Goal: Complete application form

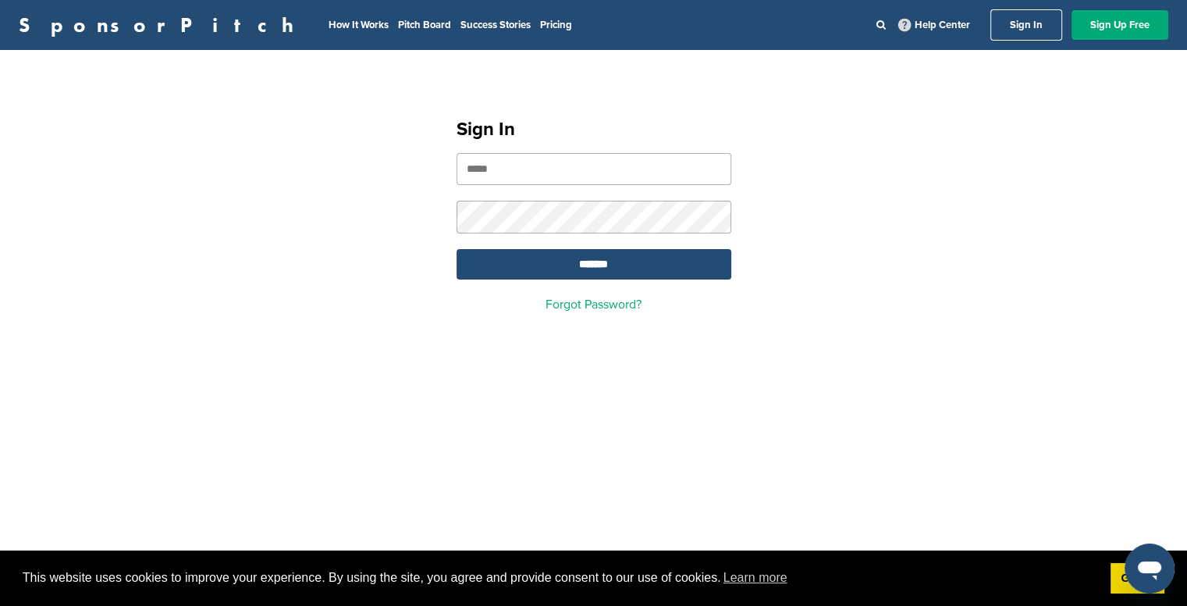
click at [526, 184] on input "email" at bounding box center [594, 169] width 275 height 32
type input "**********"
click at [457, 249] on input "*******" at bounding box center [594, 264] width 275 height 30
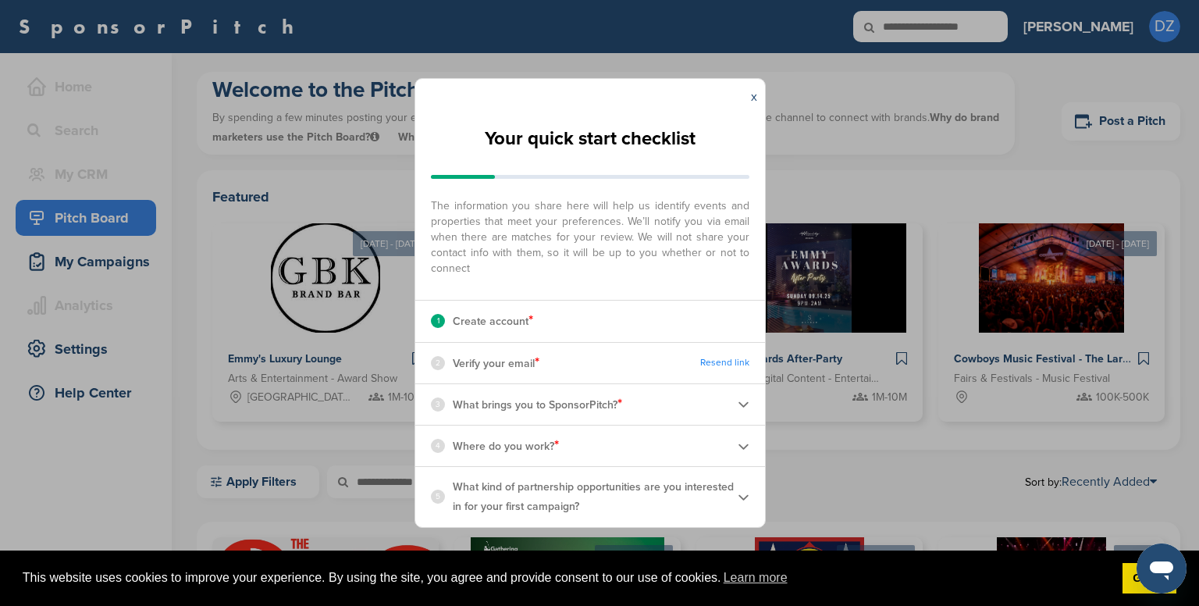
click at [550, 343] on div "2 Verify your email * Resend link" at bounding box center [590, 363] width 350 height 41
click at [710, 366] on link "Resend link" at bounding box center [724, 363] width 49 height 12
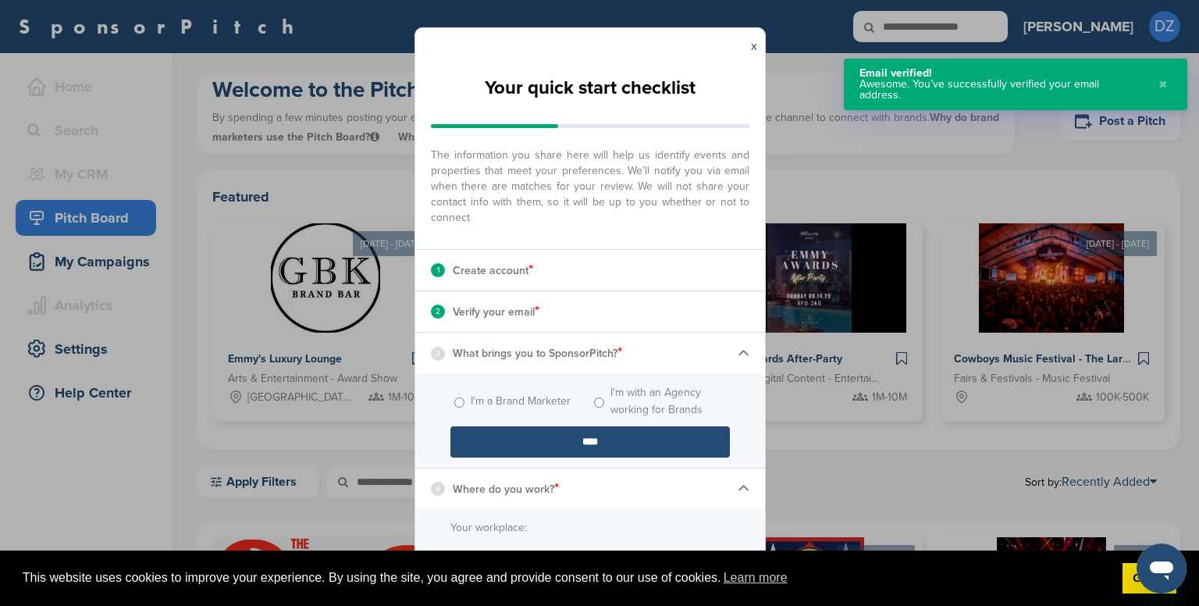
click at [471, 402] on label "I'm a Brand Marketer" at bounding box center [521, 401] width 100 height 17
click at [500, 429] on input "****" at bounding box center [589, 441] width 279 height 31
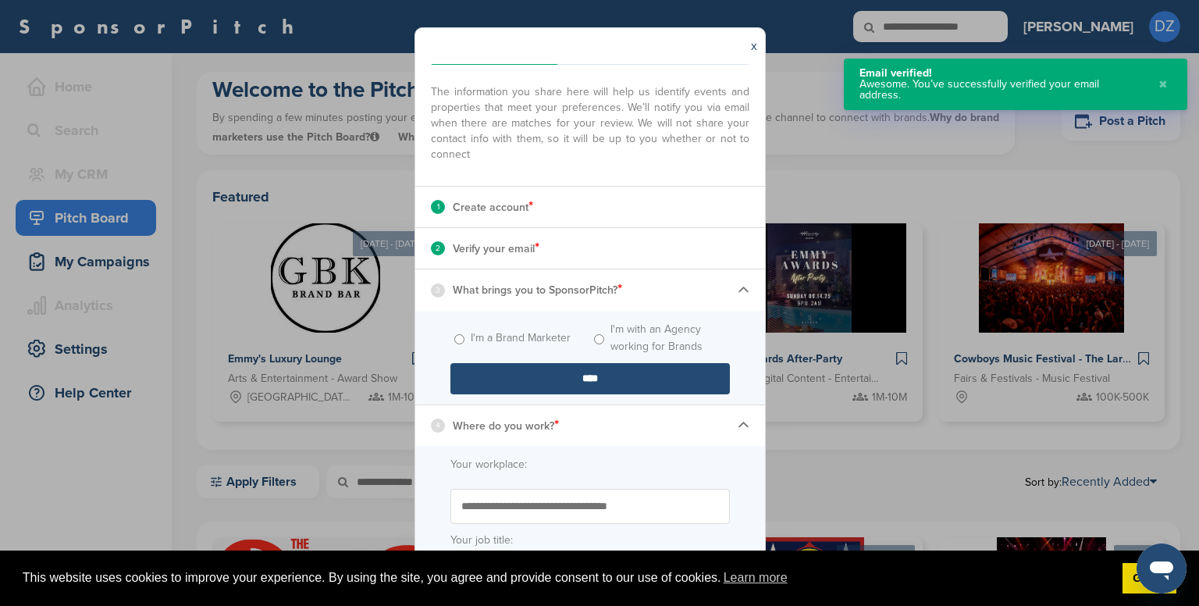
scroll to position [156, 0]
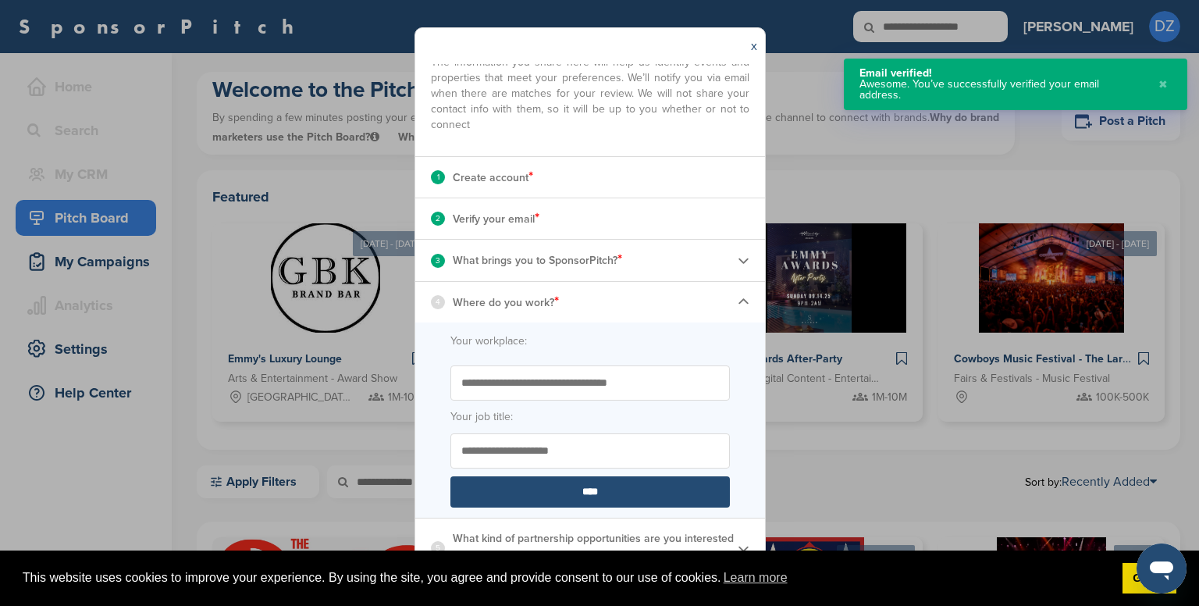
click at [582, 411] on label "Your job title:" at bounding box center [589, 416] width 279 height 17
click at [582, 433] on input "Your job title:" at bounding box center [589, 450] width 279 height 35
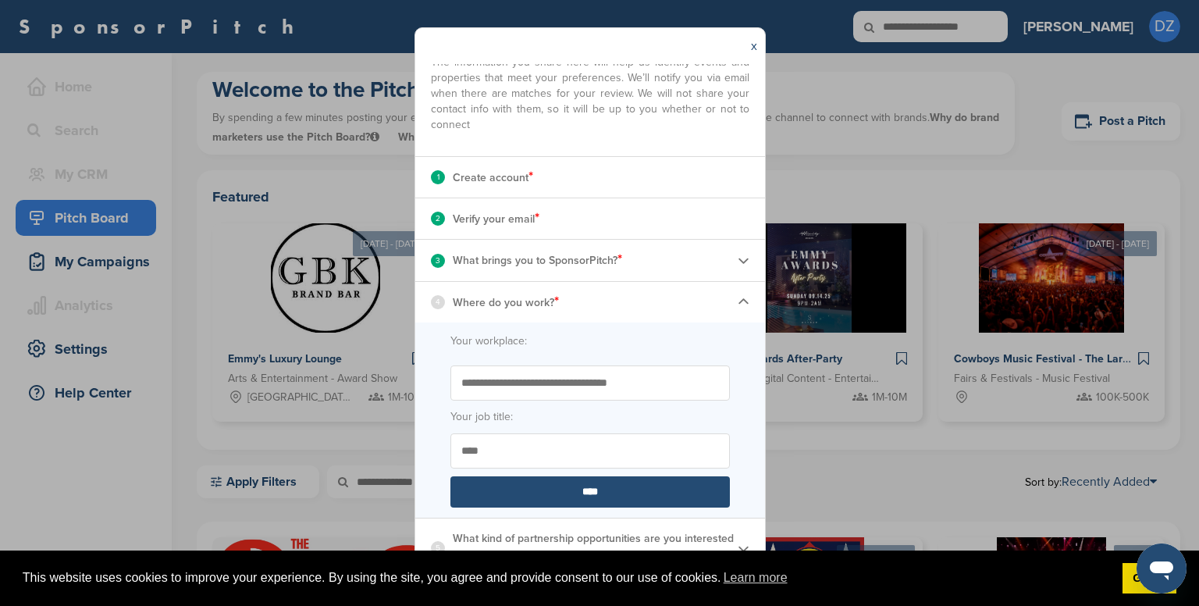
type input "****"
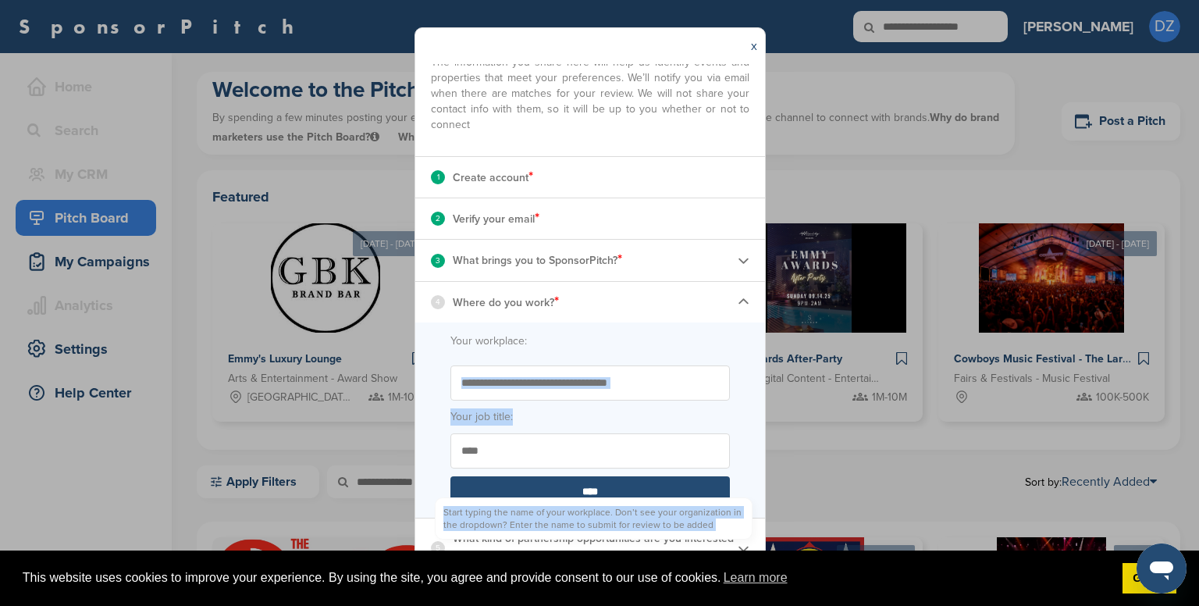
drag, startPoint x: 642, startPoint y: 404, endPoint x: 656, endPoint y: 397, distance: 15.7
click at [655, 399] on form "Your workplace: Start typing the name of your workplace. Don’t see your organiz…" at bounding box center [590, 419] width 350 height 195
click at [656, 397] on input "Start typing the name of your workplace. Don’t see your organization in the dro…" at bounding box center [589, 382] width 279 height 35
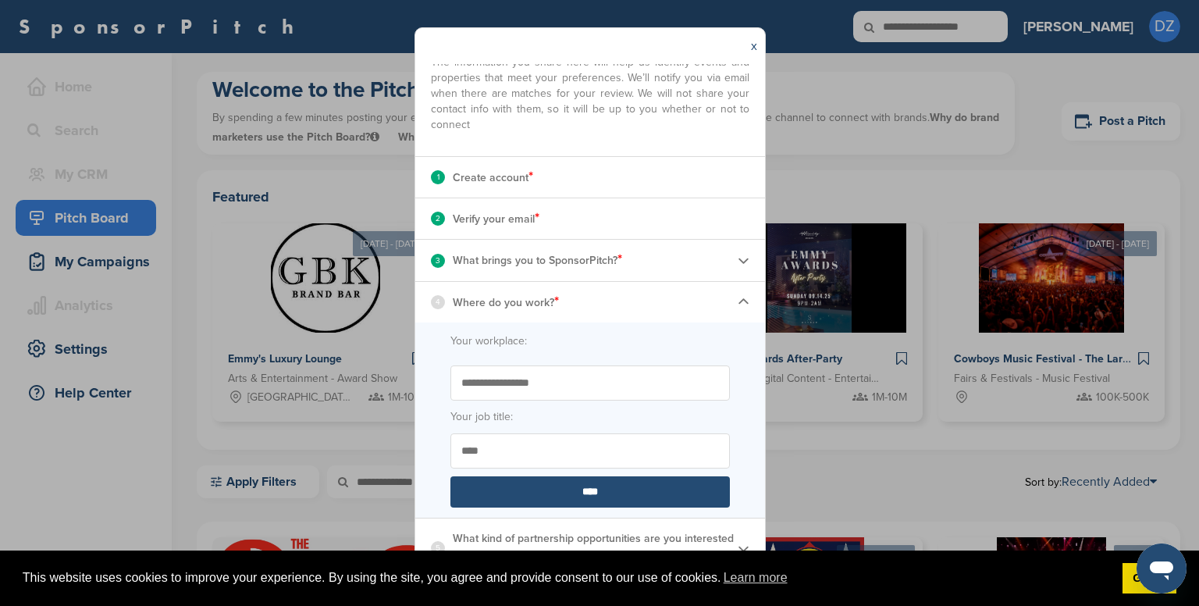
type input "**********"
click at [596, 495] on input "****" at bounding box center [589, 491] width 279 height 31
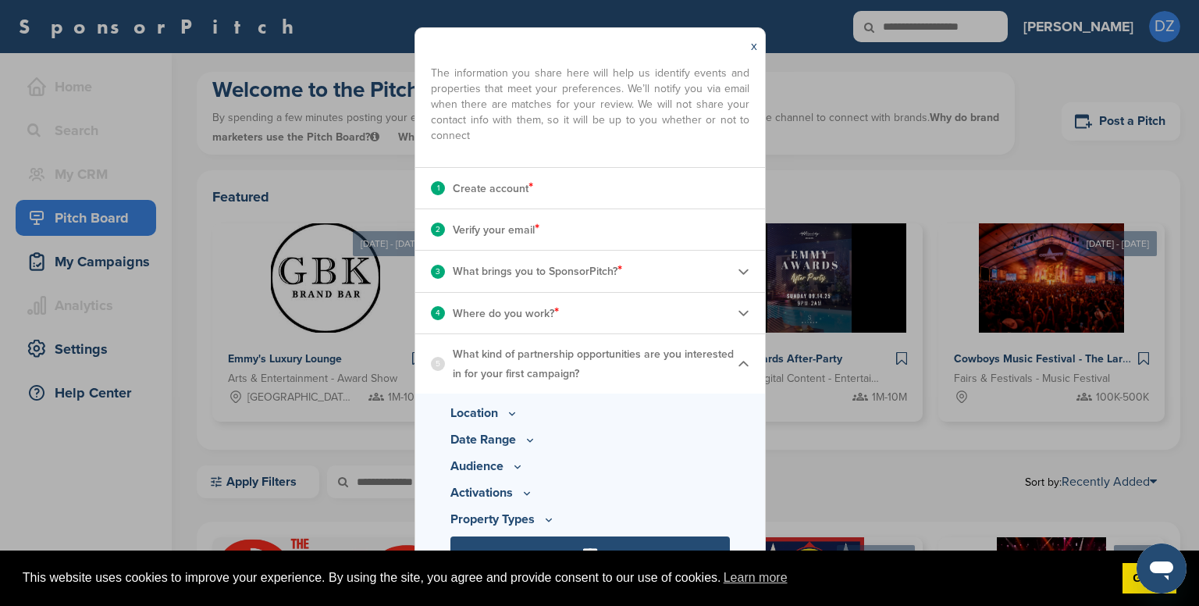
scroll to position [83, 0]
click at [496, 418] on p "Location" at bounding box center [589, 413] width 279 height 19
click at [526, 414] on p "Location" at bounding box center [589, 413] width 279 height 19
click at [518, 414] on icon at bounding box center [512, 413] width 12 height 13
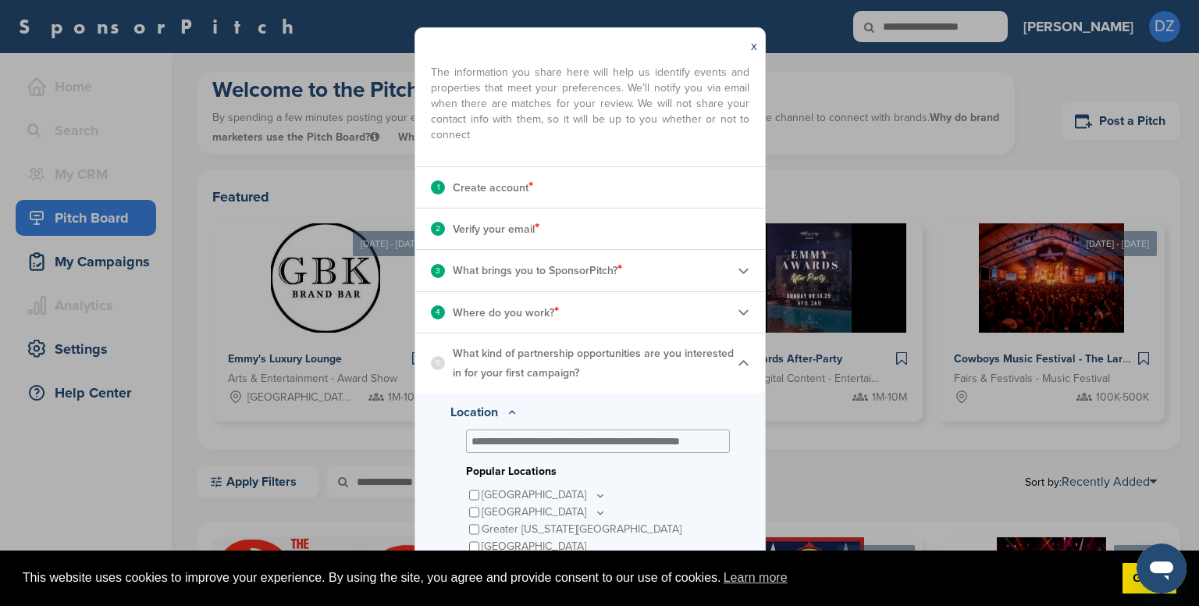
click at [515, 414] on p "Location" at bounding box center [589, 412] width 279 height 19
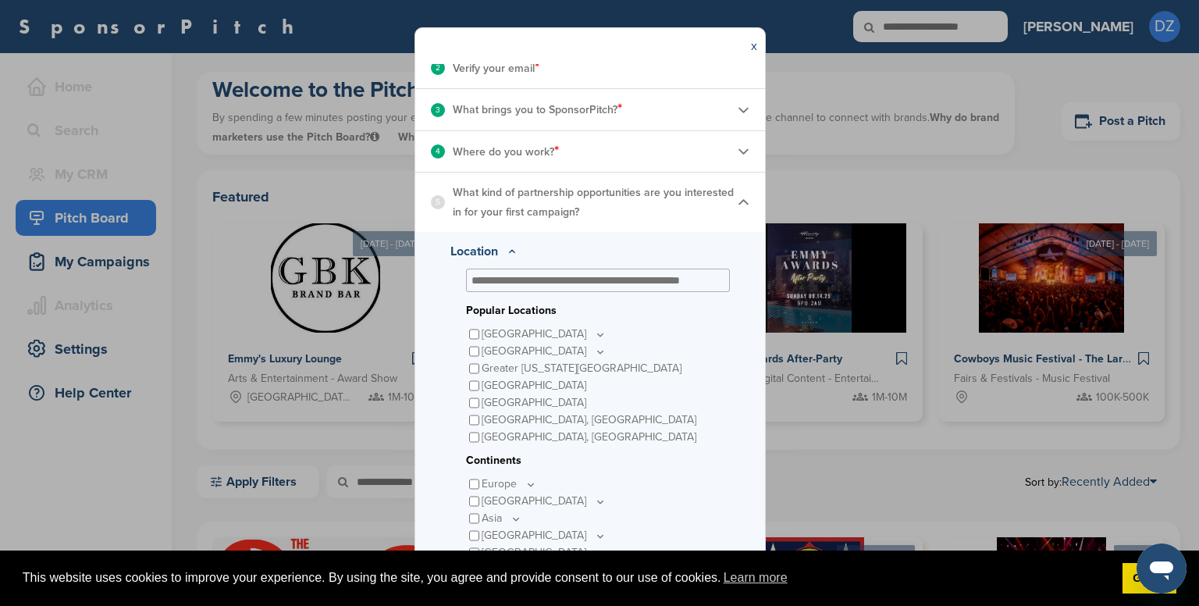
scroll to position [317, 0]
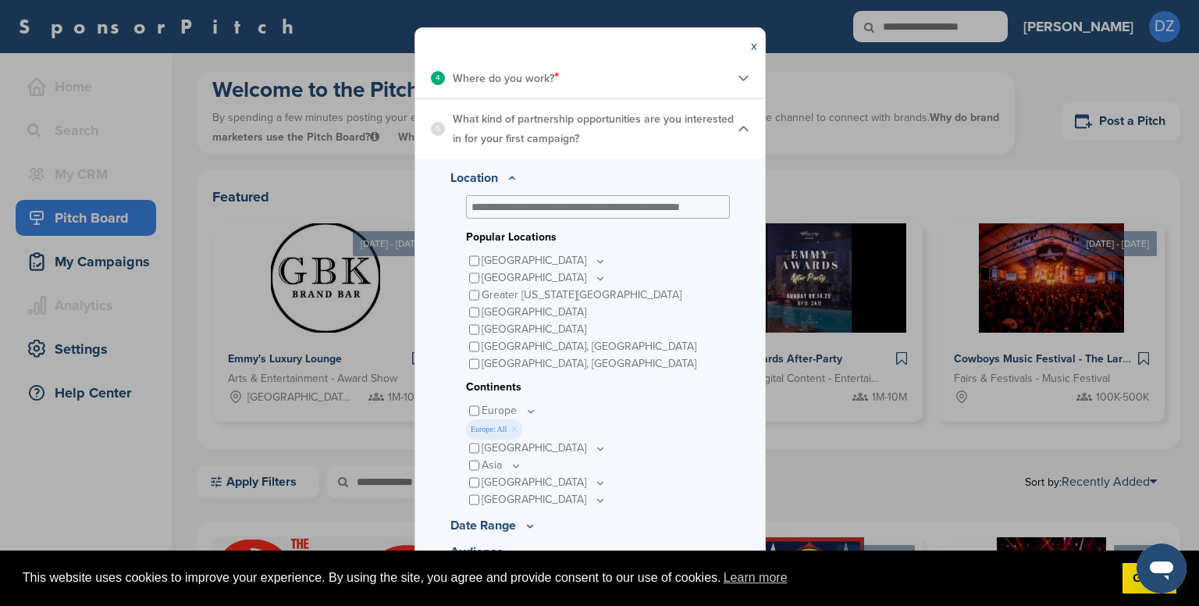
click at [472, 454] on div "[GEOGRAPHIC_DATA]" at bounding box center [598, 447] width 264 height 17
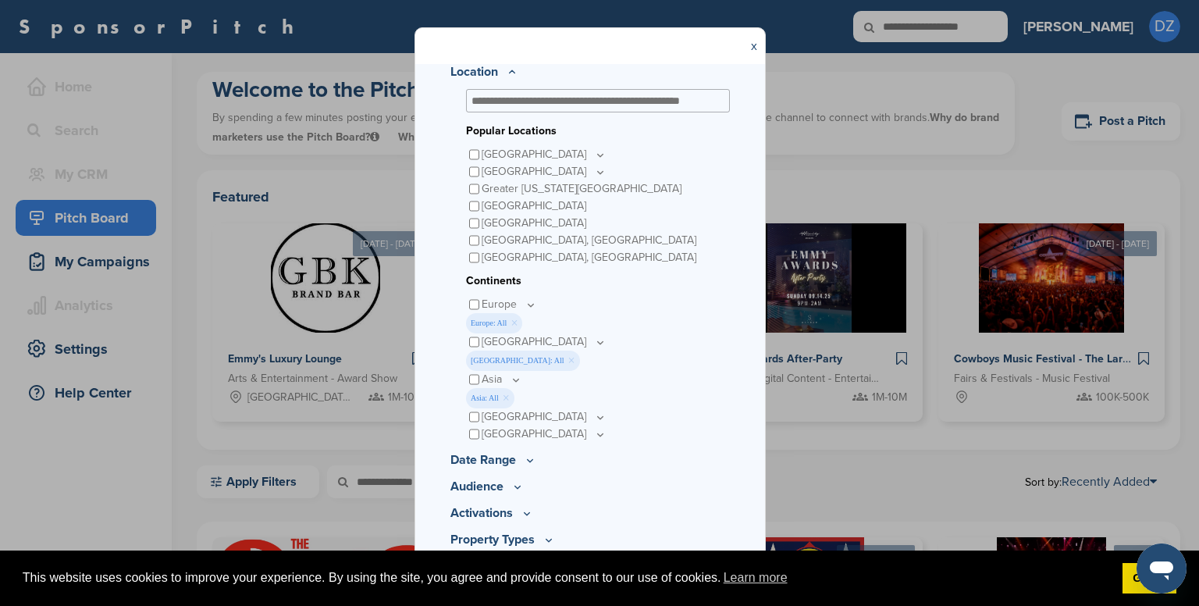
scroll to position [443, 0]
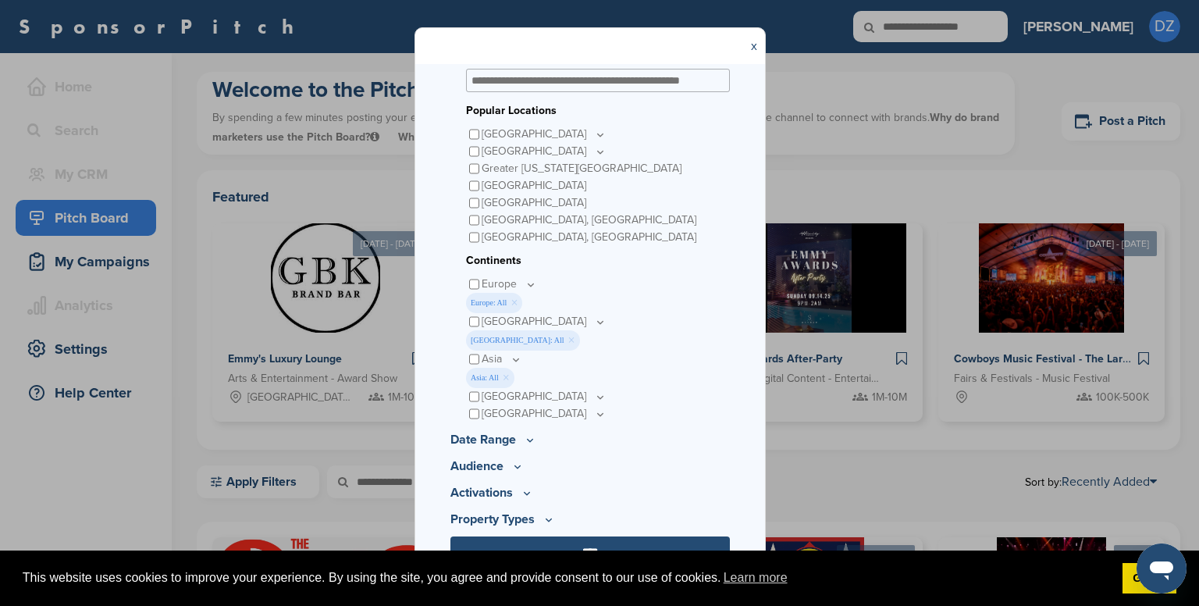
click at [510, 444] on p "Date Range" at bounding box center [589, 439] width 279 height 19
click at [526, 441] on icon at bounding box center [530, 439] width 12 height 13
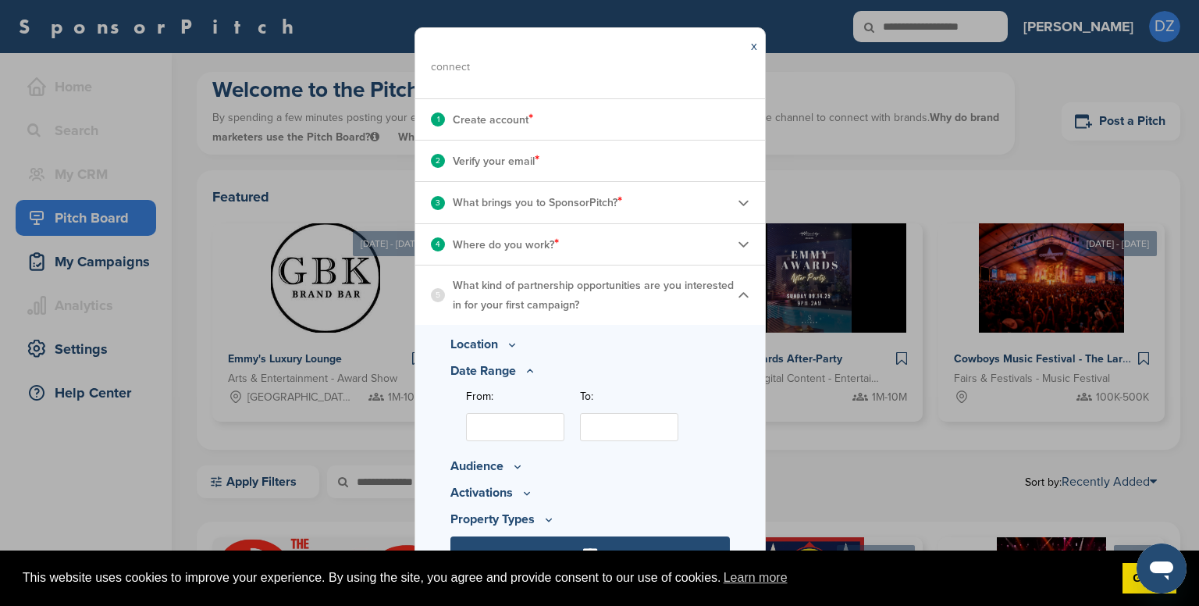
click at [550, 441] on div "From:" at bounding box center [515, 418] width 98 height 61
click at [553, 434] on input "From:" at bounding box center [515, 427] width 98 height 28
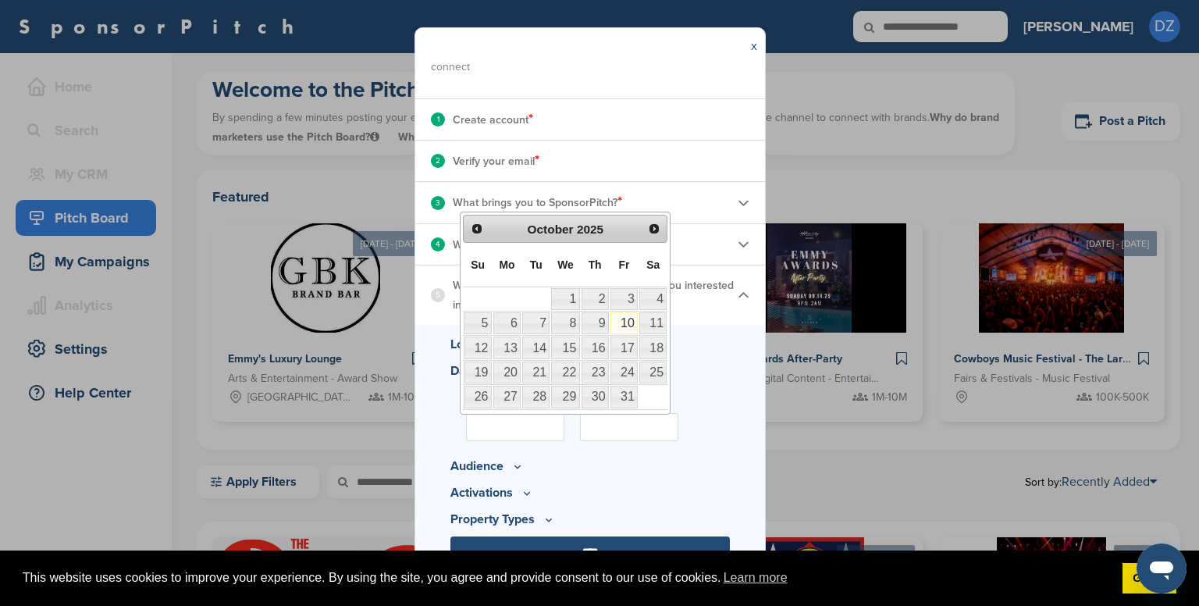
click at [629, 327] on link "10" at bounding box center [623, 323] width 27 height 22
type input "**********"
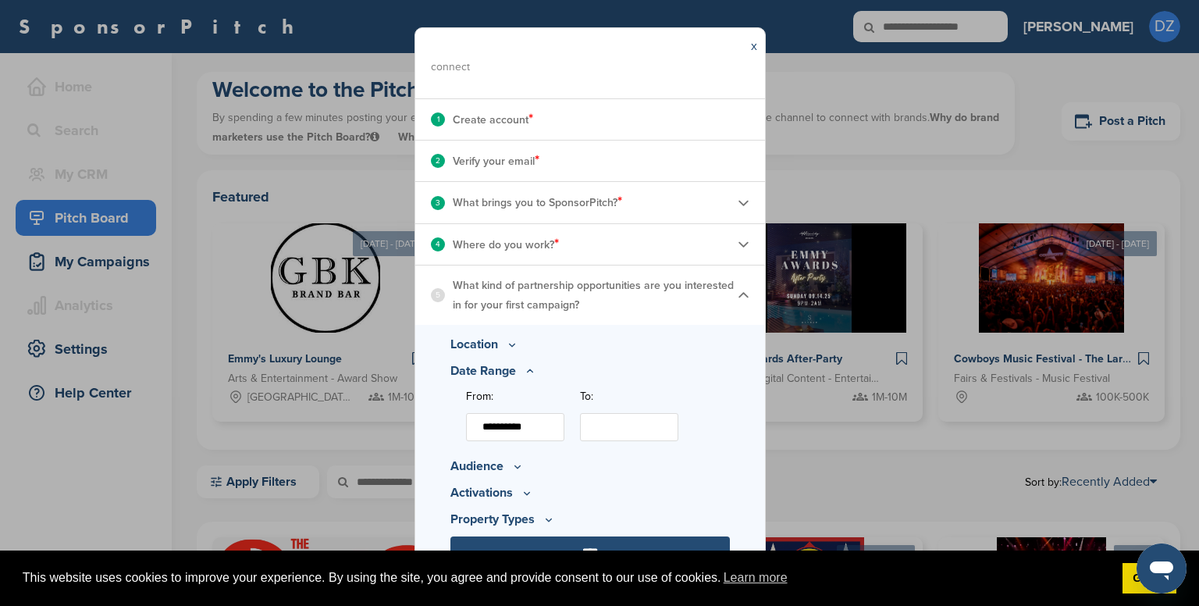
click at [620, 432] on input "To:" at bounding box center [629, 427] width 98 height 28
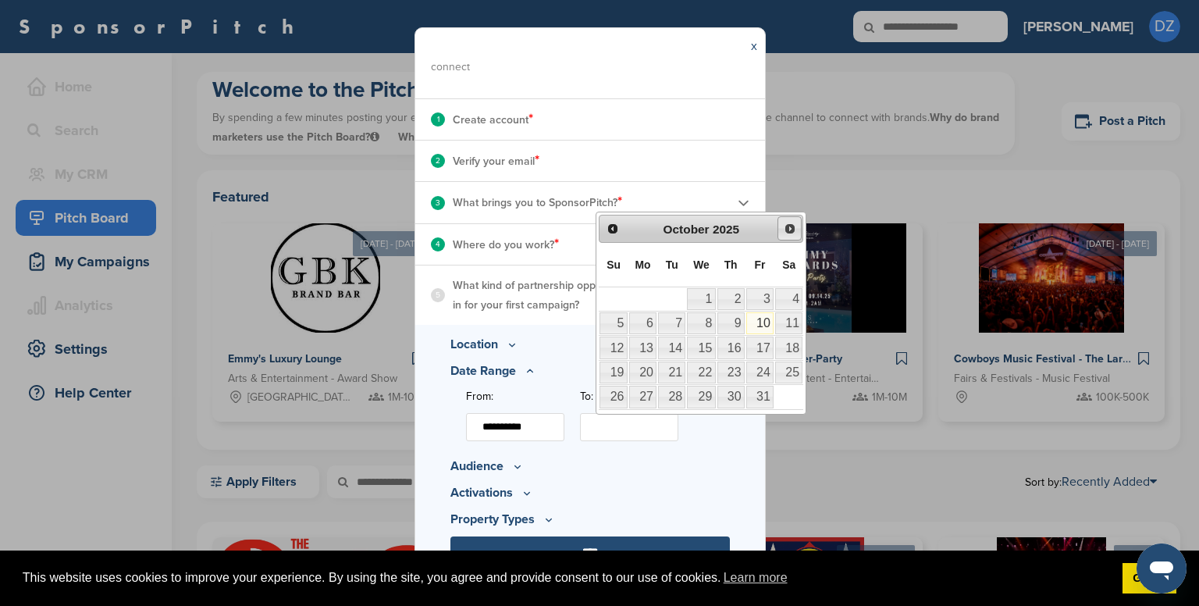
click at [792, 228] on span "Next" at bounding box center [790, 228] width 12 height 12
click at [560, 313] on div "5 What kind of partnership opportunities are you interested in for your first c…" at bounding box center [590, 294] width 350 height 59
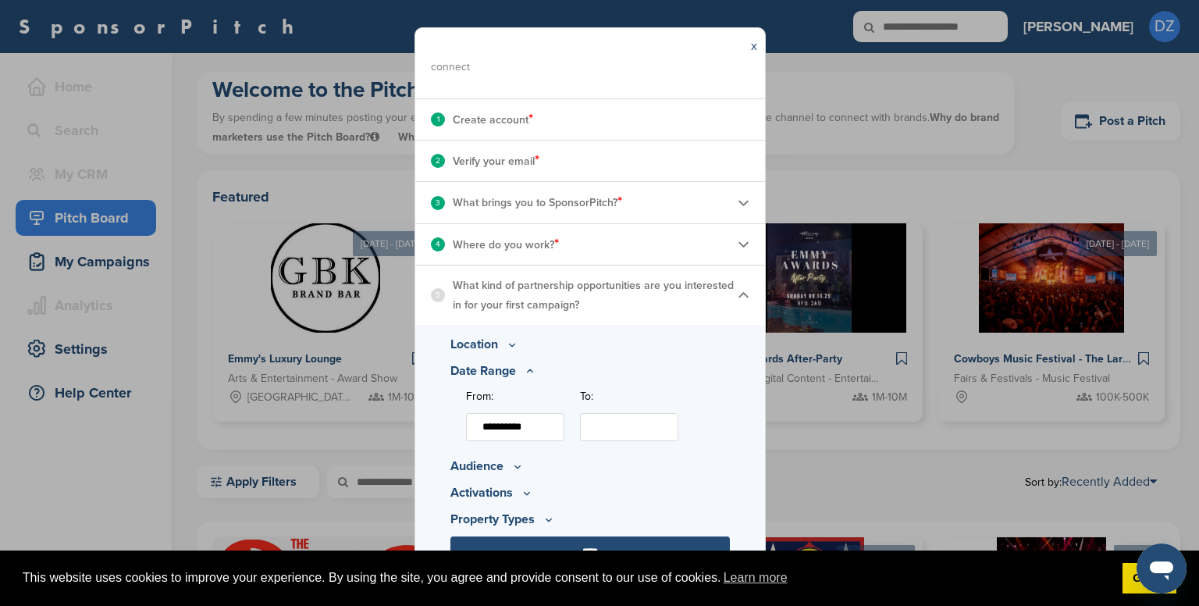
click at [496, 473] on p "Audience" at bounding box center [589, 466] width 279 height 19
click at [511, 471] on icon at bounding box center [517, 466] width 12 height 13
click at [571, 412] on p "Minimum Reach" at bounding box center [598, 415] width 264 height 17
click at [560, 415] on icon at bounding box center [556, 415] width 12 height 13
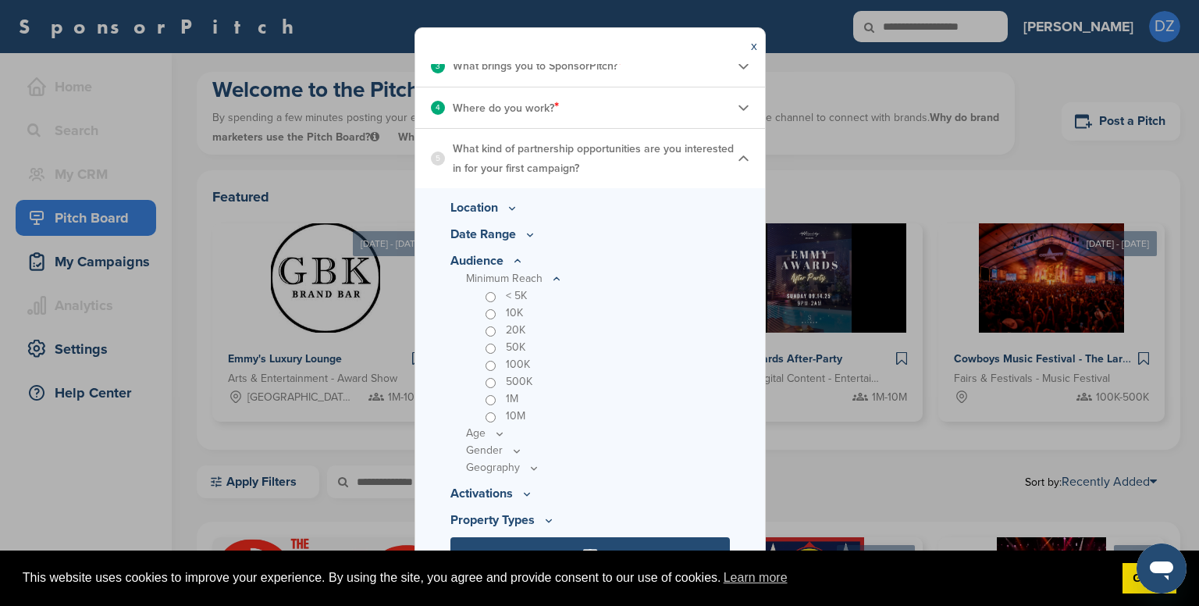
scroll to position [289, 0]
click at [503, 436] on icon at bounding box center [499, 432] width 12 height 13
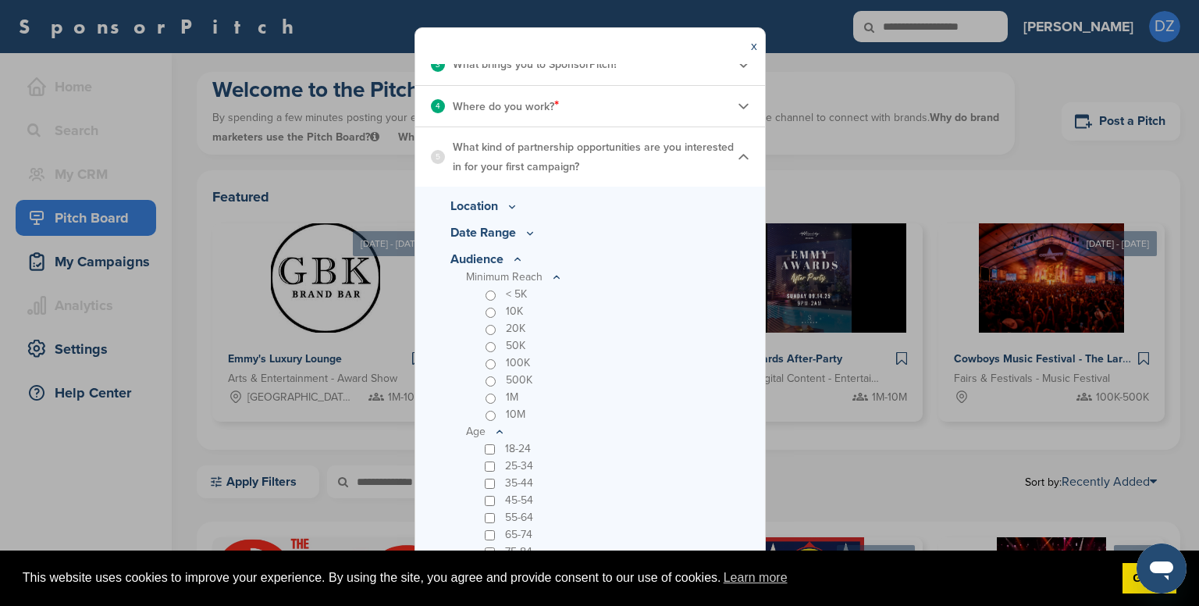
scroll to position [426, 0]
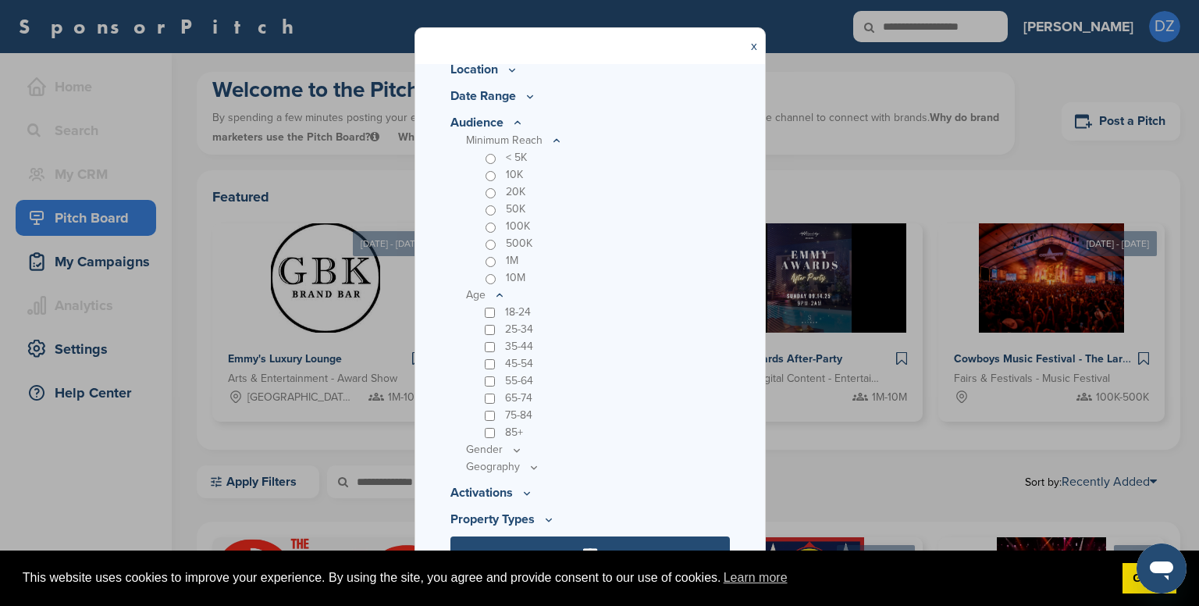
click at [492, 404] on div "65-74" at bounding box center [606, 398] width 248 height 17
click at [489, 369] on div "45-54" at bounding box center [606, 363] width 248 height 17
click at [527, 496] on icon at bounding box center [527, 492] width 12 height 13
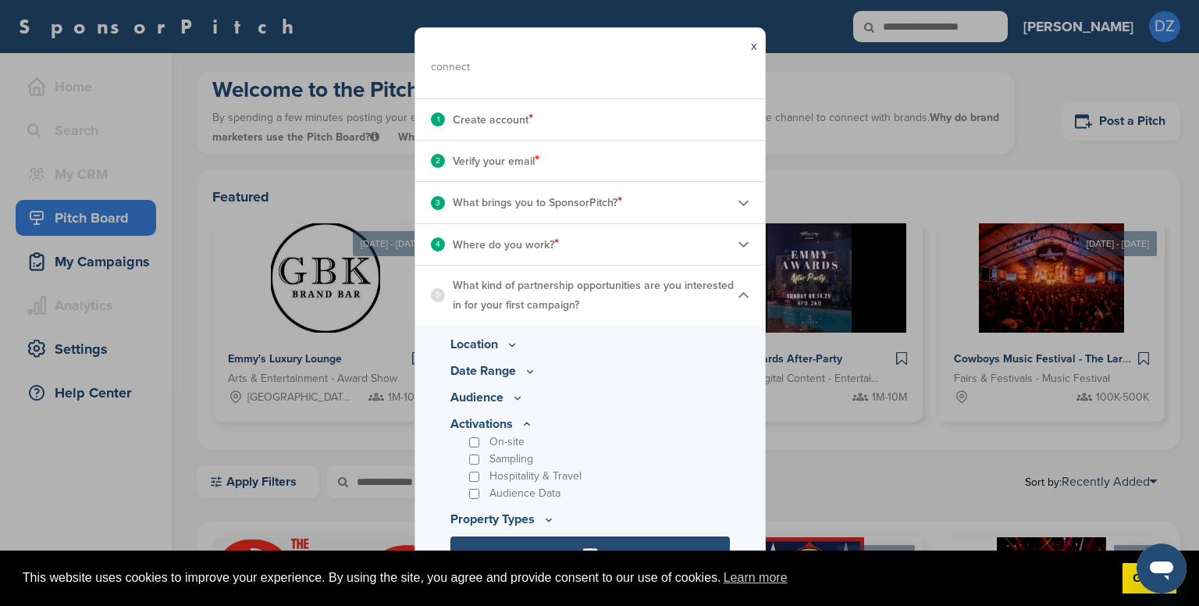
scroll to position [151, 0]
click at [546, 519] on icon at bounding box center [549, 519] width 12 height 13
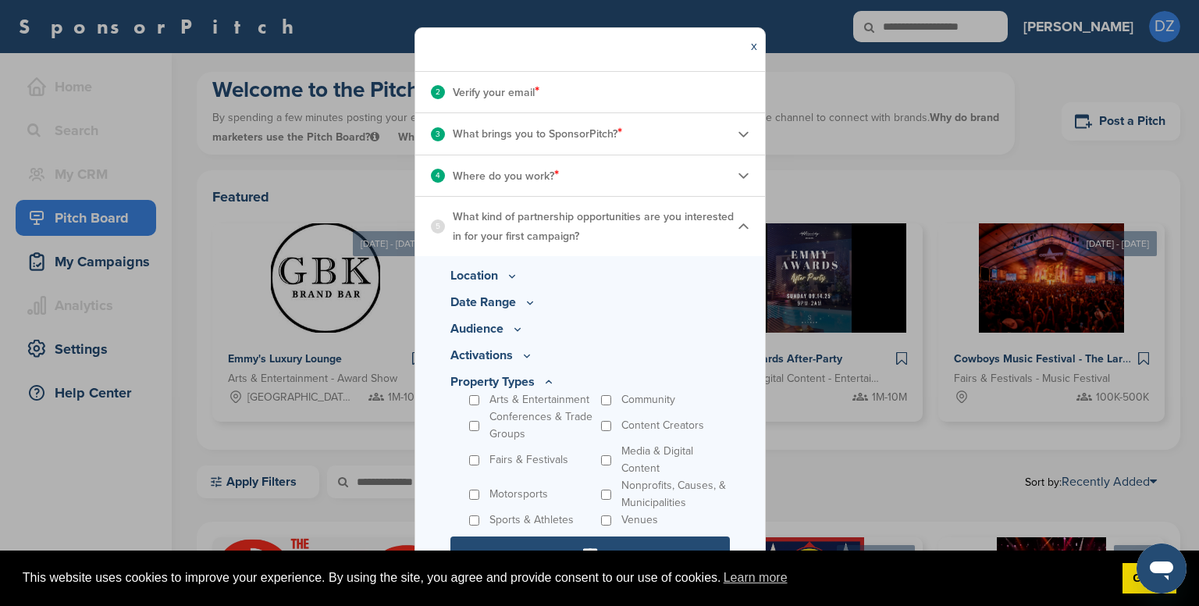
click at [496, 491] on p "Motorsports" at bounding box center [518, 494] width 59 height 17
click at [474, 405] on div "Arts & Entertainment" at bounding box center [532, 399] width 132 height 17
click at [621, 550] on body "This website uses cookies to improve your experience. By using the site, you ag…" at bounding box center [599, 303] width 1199 height 606
click at [1127, 588] on link "Got it!" at bounding box center [1150, 578] width 54 height 31
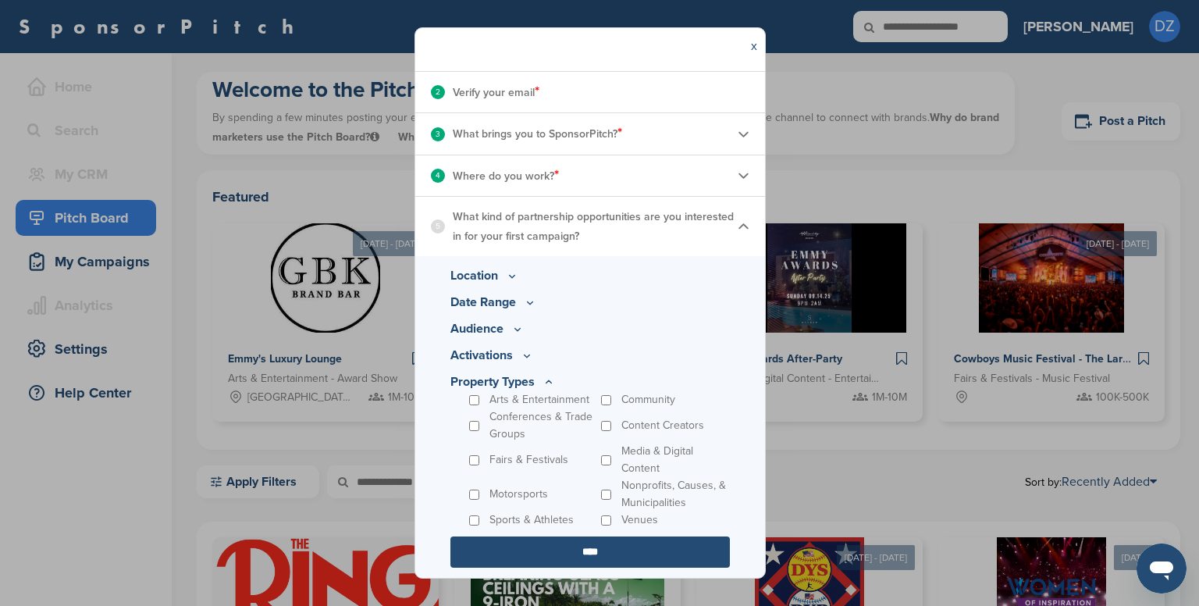
click at [637, 546] on input "****" at bounding box center [589, 551] width 279 height 31
